Goal: Information Seeking & Learning: Learn about a topic

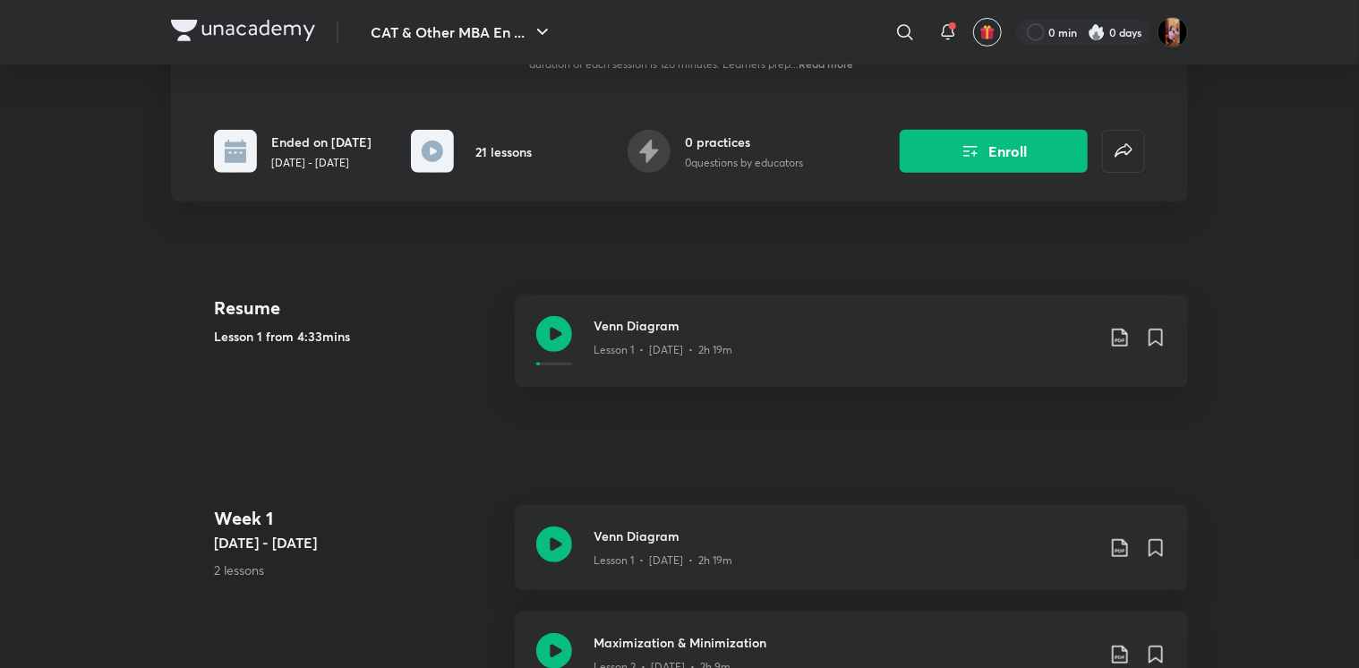
scroll to position [344, 0]
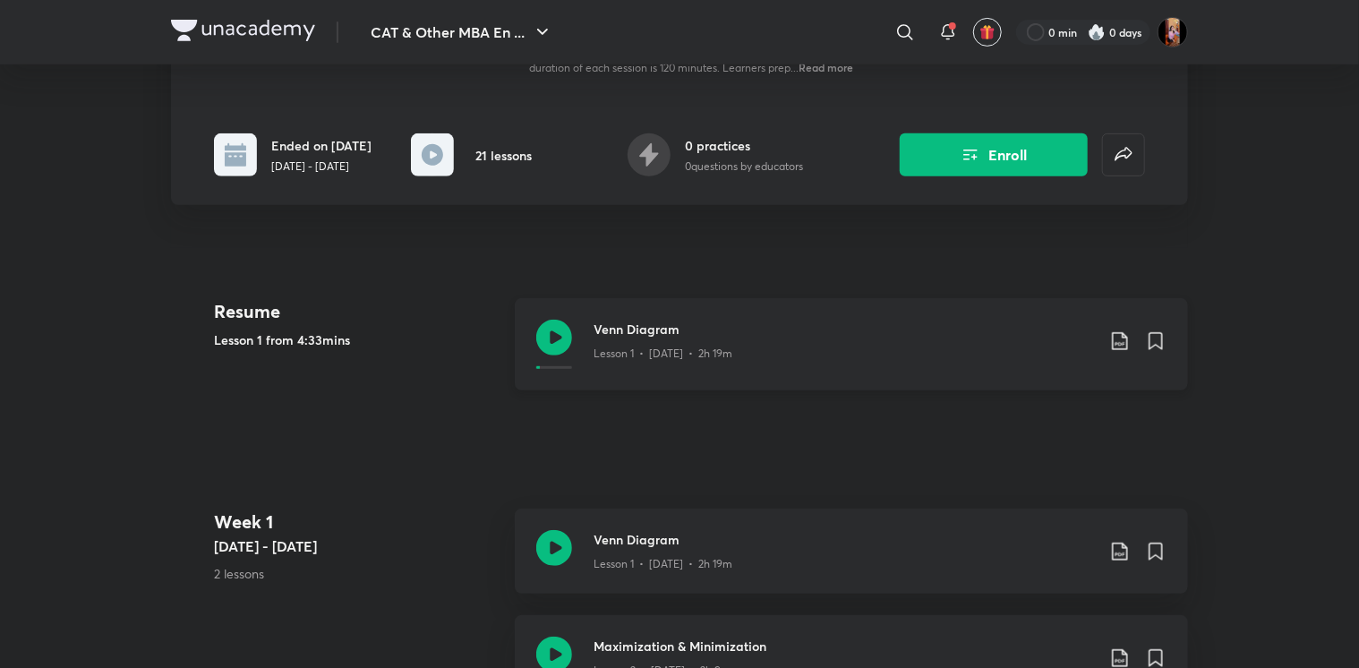
click at [650, 326] on h3 "Venn Diagram" at bounding box center [844, 329] width 501 height 19
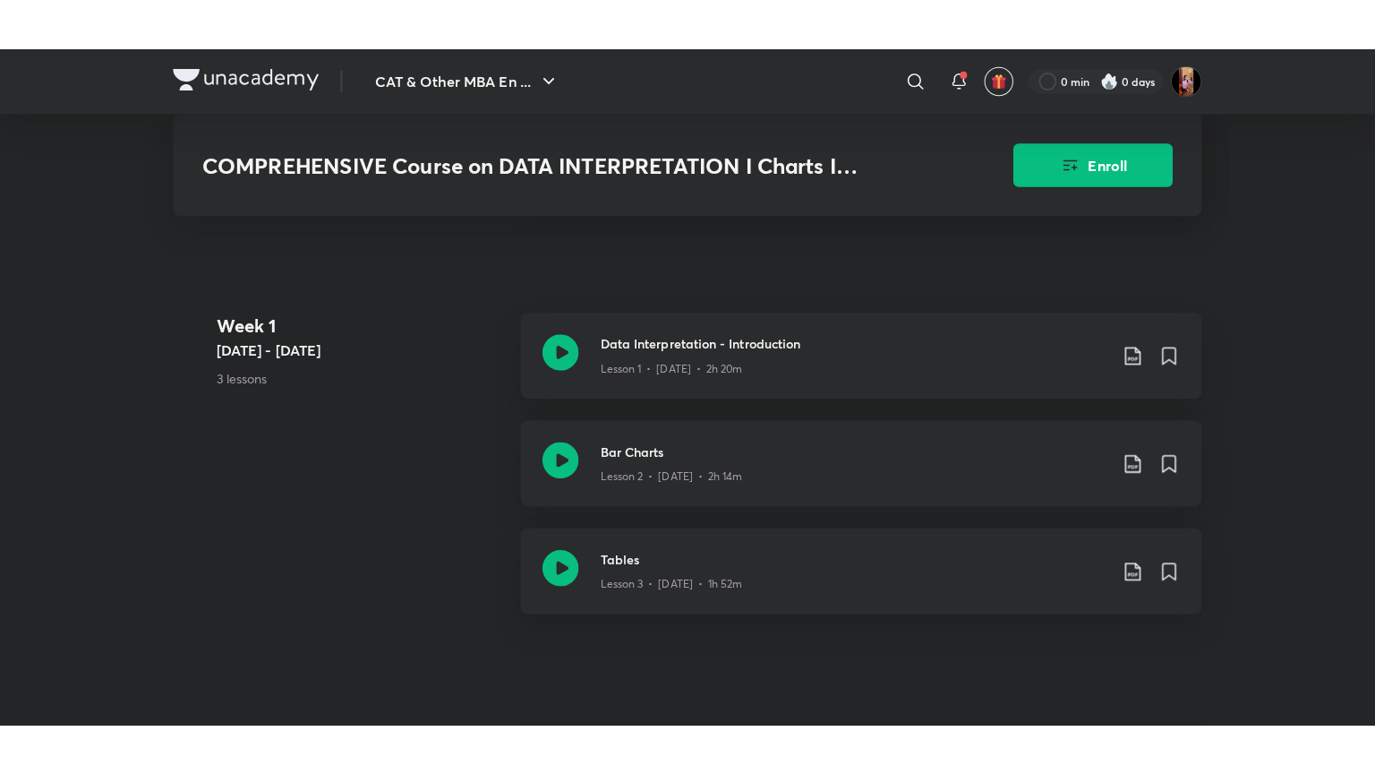
scroll to position [593, 0]
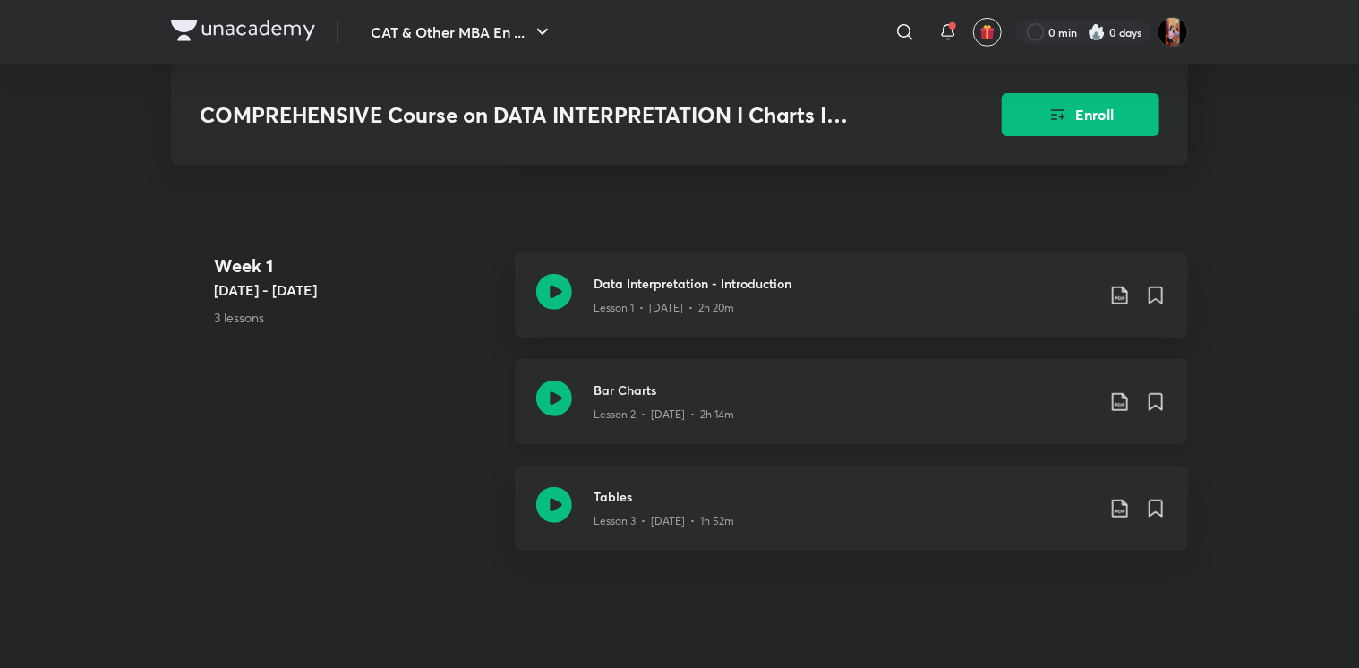
click at [650, 381] on h3 "Bar Charts" at bounding box center [844, 390] width 501 height 19
